Goal: Navigation & Orientation: Find specific page/section

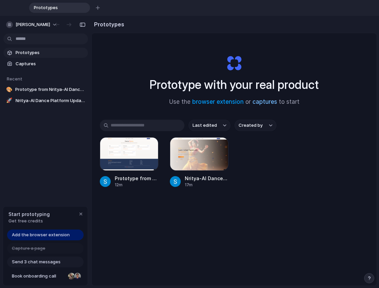
click at [266, 102] on link "captures" at bounding box center [265, 102] width 25 height 7
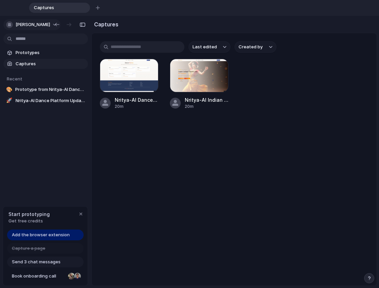
click at [47, 22] on button "[PERSON_NAME]" at bounding box center [31, 24] width 57 height 11
click at [38, 140] on div "Settings Invite members Change theme Sign out" at bounding box center [189, 144] width 379 height 288
click at [83, 24] on div "button" at bounding box center [83, 24] width 6 height 5
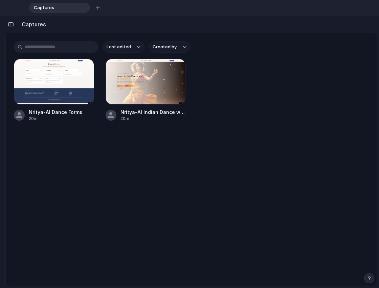
drag, startPoint x: 8, startPoint y: 23, endPoint x: 13, endPoint y: 22, distance: 4.5
click at [9, 23] on div "button" at bounding box center [11, 24] width 6 height 5
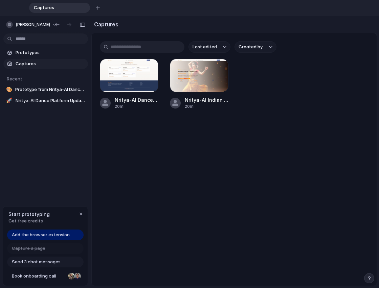
click at [71, 7] on span "Captures" at bounding box center [55, 7] width 48 height 7
click at [98, 6] on div "button" at bounding box center [98, 8] width 4 height 4
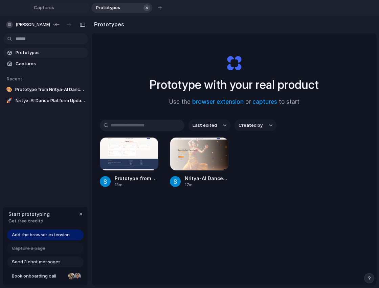
click at [146, 5] on div "button" at bounding box center [147, 7] width 5 height 5
